Goal: Transaction & Acquisition: Purchase product/service

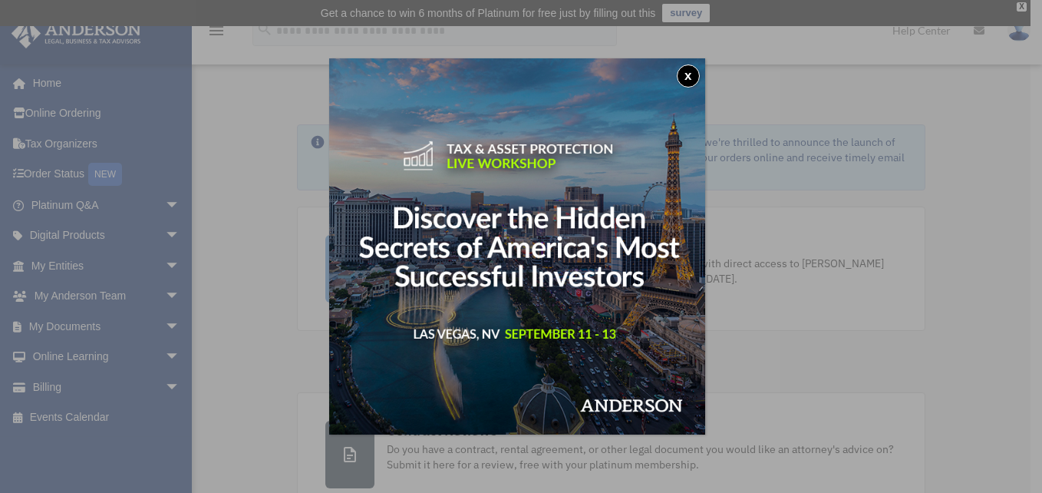
click at [688, 73] on button "x" at bounding box center [688, 75] width 23 height 23
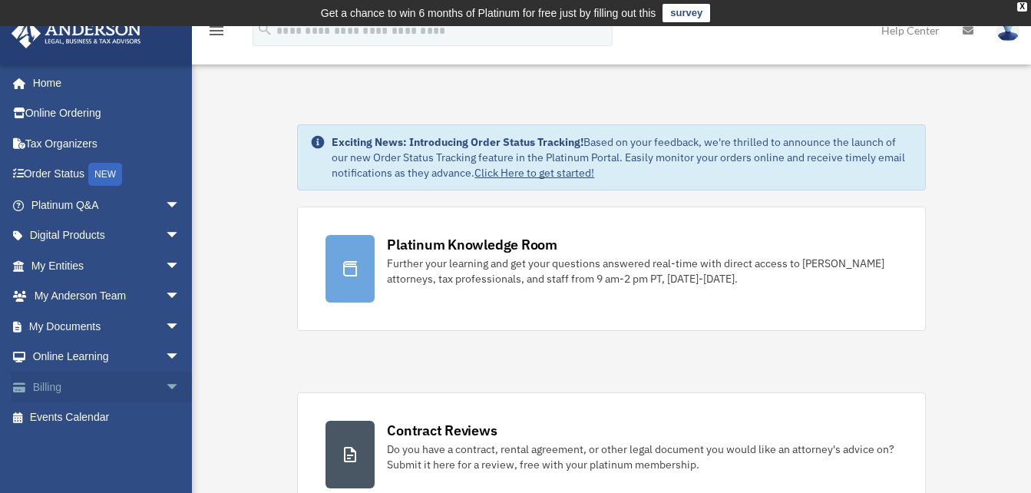
click at [64, 378] on link "Billing arrow_drop_down" at bounding box center [107, 386] width 193 height 31
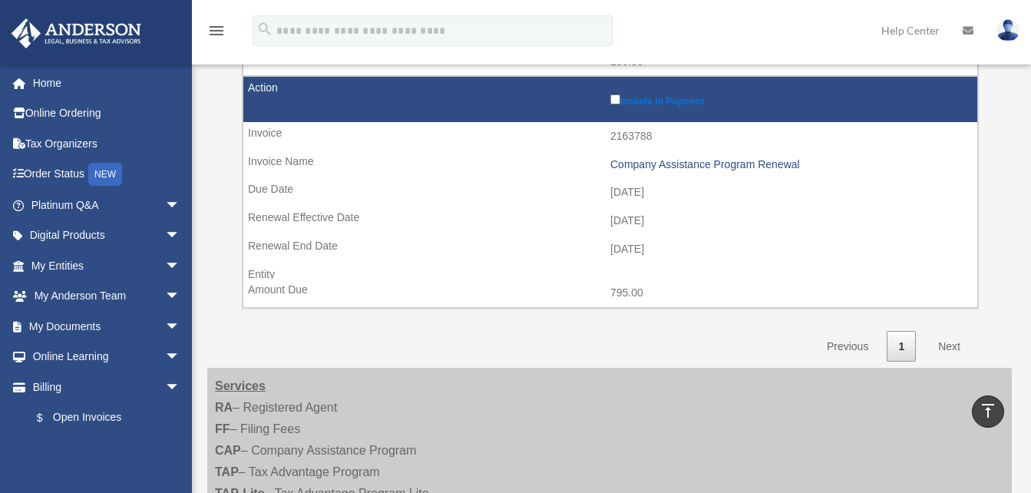
scroll to position [487, 0]
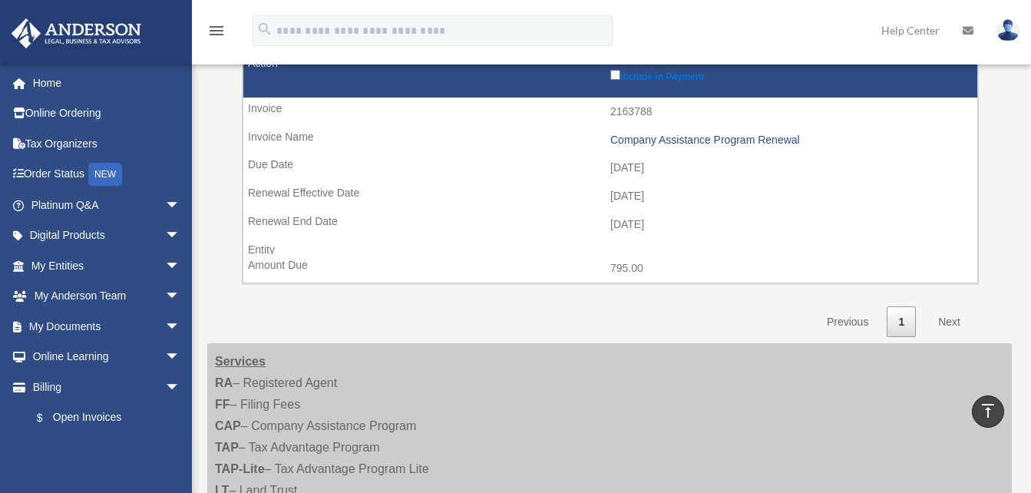
click at [951, 314] on link "Next" at bounding box center [948, 321] width 45 height 31
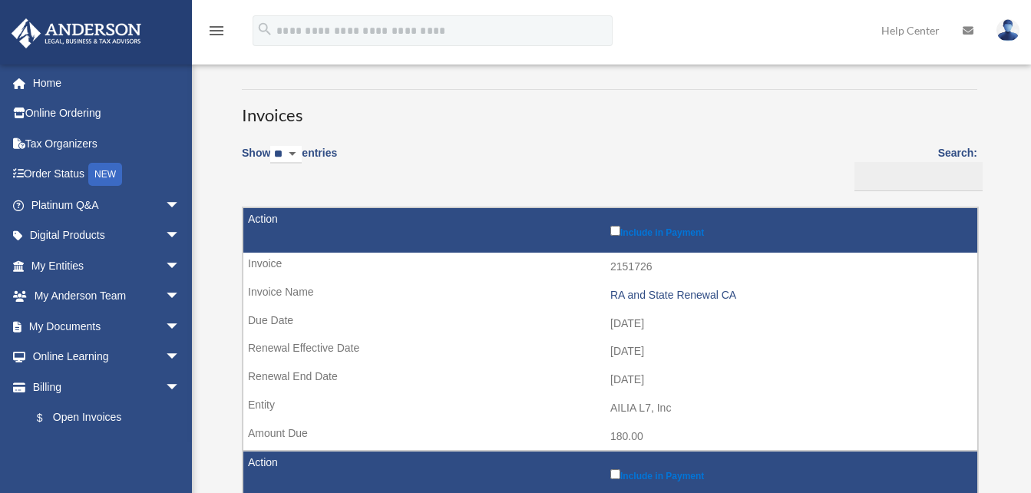
scroll to position [0, 0]
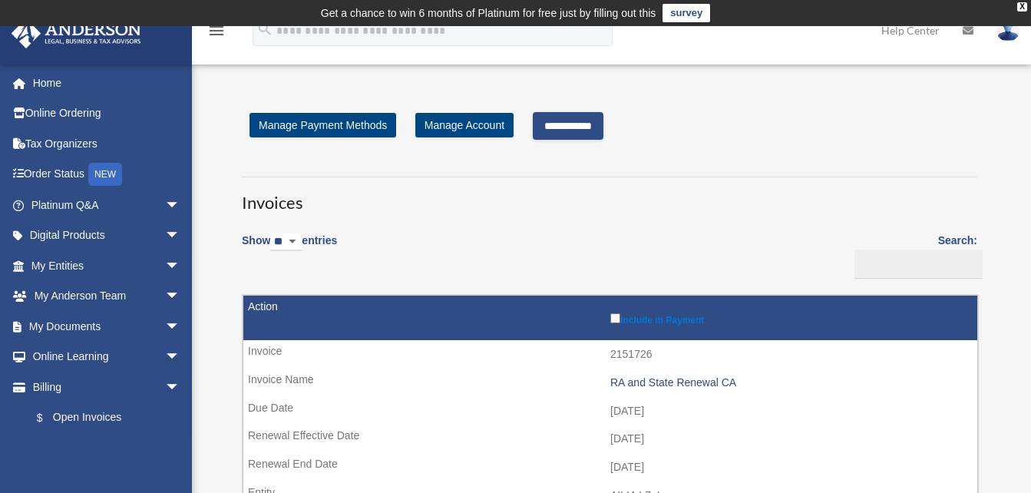
click at [556, 128] on input "**********" at bounding box center [568, 126] width 71 height 28
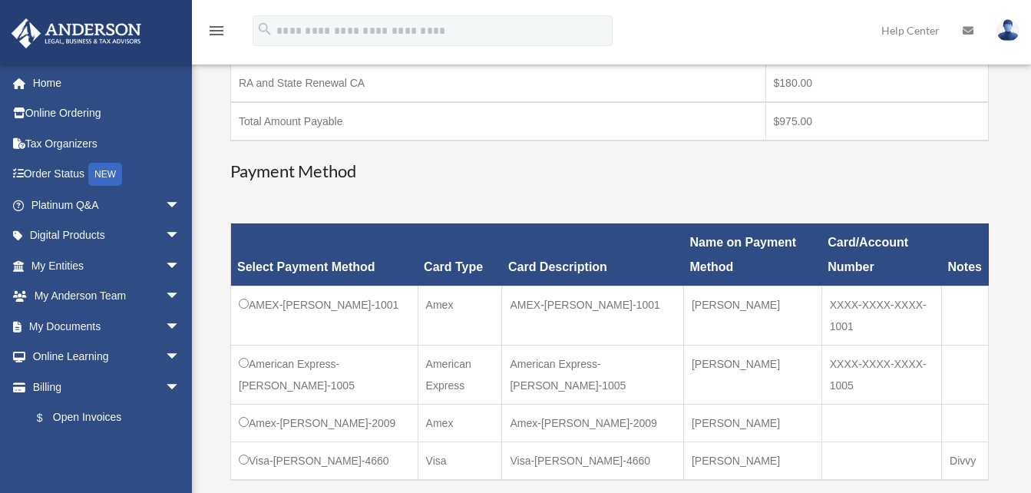
scroll to position [384, 0]
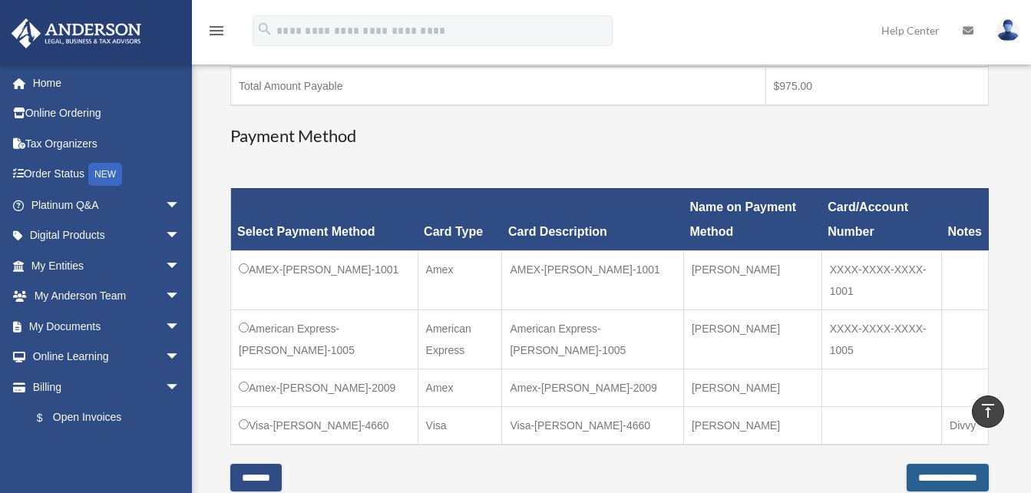
click at [906, 477] on input "**********" at bounding box center [947, 478] width 82 height 28
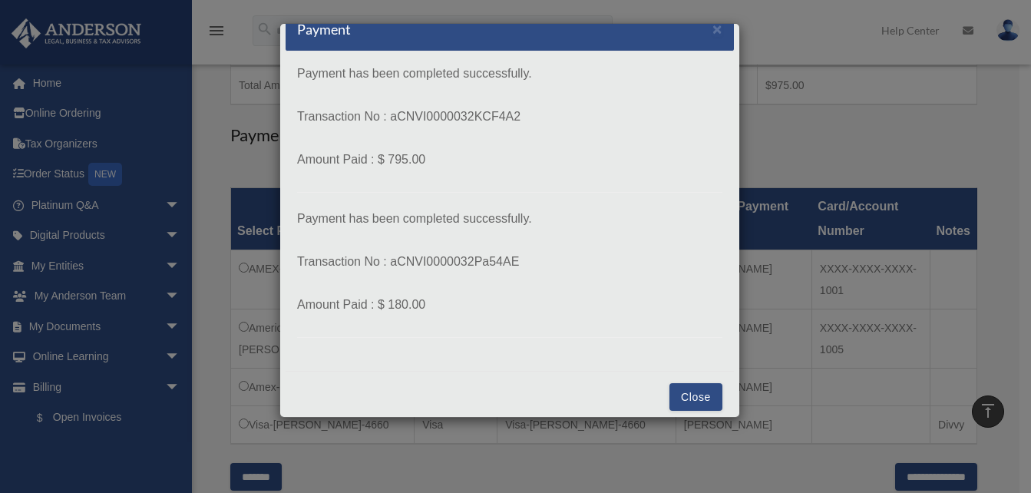
scroll to position [31, 0]
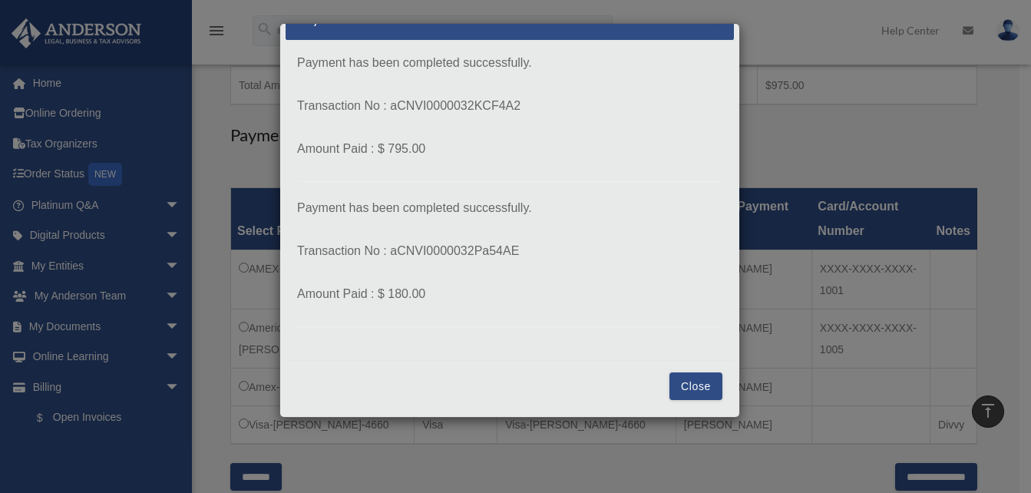
click at [685, 391] on button "Close" at bounding box center [695, 386] width 53 height 28
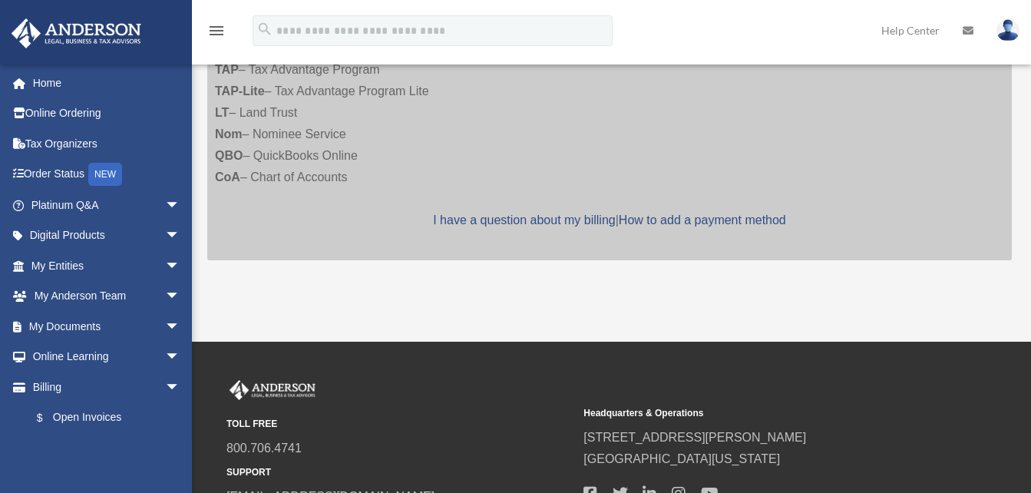
scroll to position [410, 0]
